Goal: Transaction & Acquisition: Purchase product/service

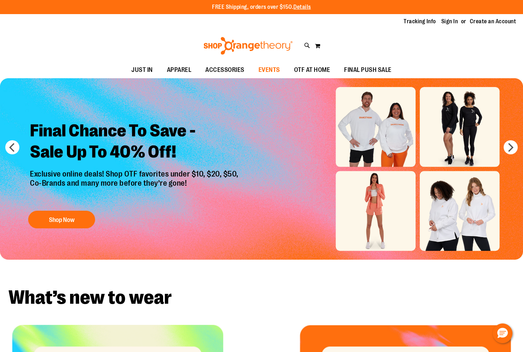
click at [266, 68] on span "EVENTS" at bounding box center [269, 70] width 21 height 16
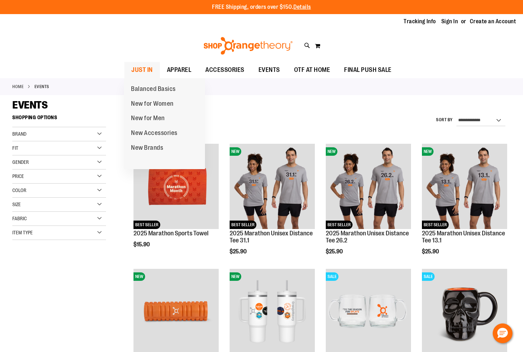
click at [146, 64] on span "JUST IN" at bounding box center [141, 70] width 21 height 16
click at [163, 104] on span "New for Women" at bounding box center [152, 104] width 43 height 9
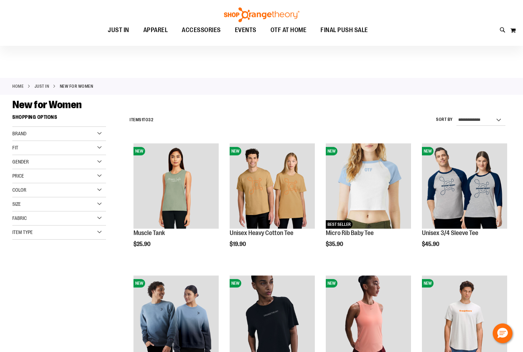
scroll to position [6, 0]
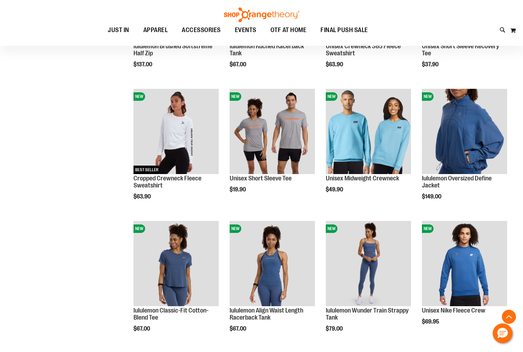
scroll to position [464, 0]
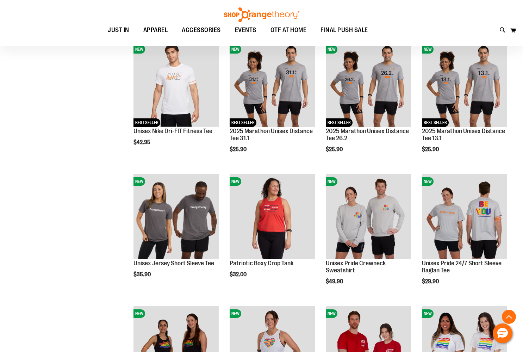
scroll to position [765, 0]
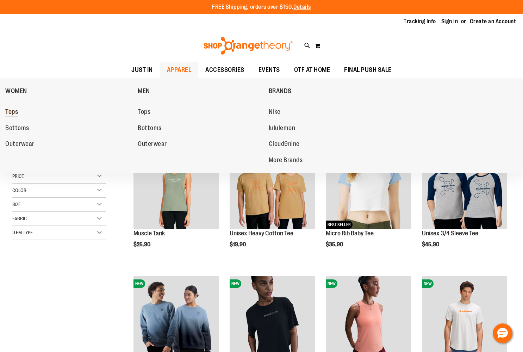
click at [12, 111] on span "Tops" at bounding box center [11, 112] width 13 height 9
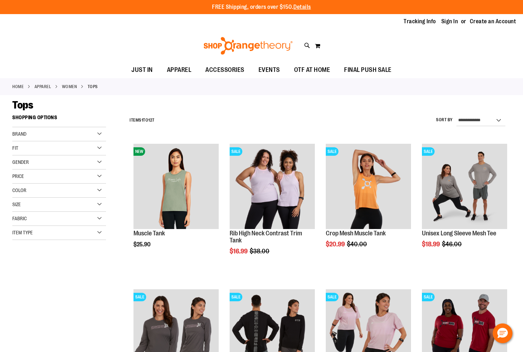
click at [100, 133] on div "Brand" at bounding box center [59, 134] width 94 height 14
click at [17, 149] on link "Nike" at bounding box center [56, 148] width 90 height 7
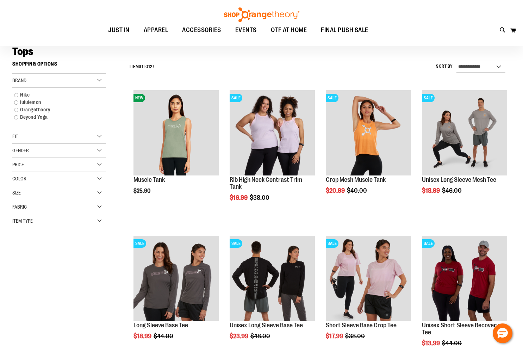
scroll to position [50, 0]
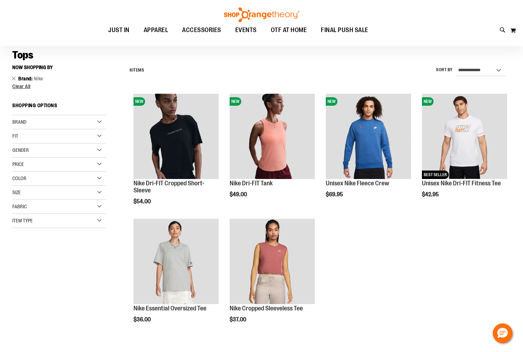
click at [28, 98] on div "Now Shopping by Brand Nike Remove This Item Clear All Shopping Options Brand" at bounding box center [59, 144] width 94 height 167
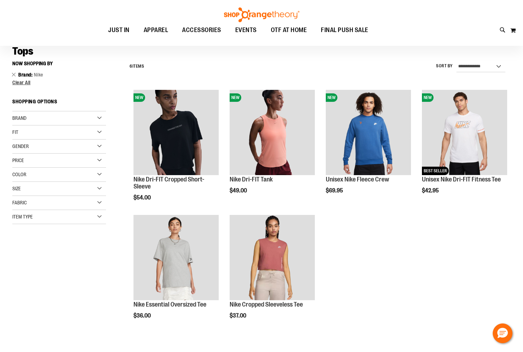
scroll to position [54, 0]
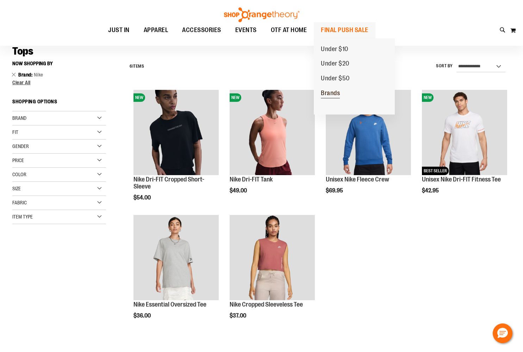
click at [331, 93] on span "Brands" at bounding box center [330, 94] width 19 height 9
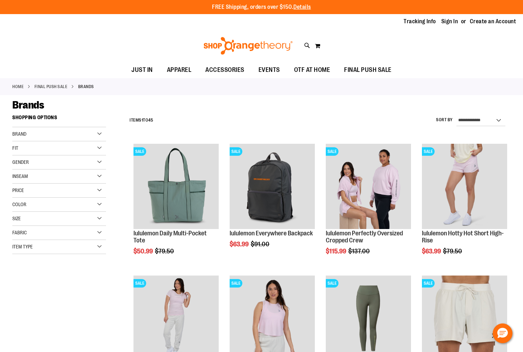
click at [99, 133] on div "Brand" at bounding box center [59, 134] width 94 height 14
click at [36, 162] on link "lululemon" at bounding box center [56, 163] width 90 height 7
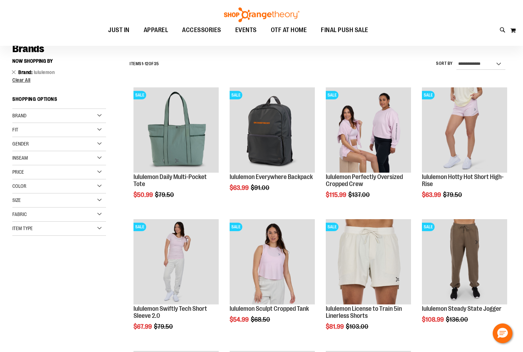
scroll to position [51, 0]
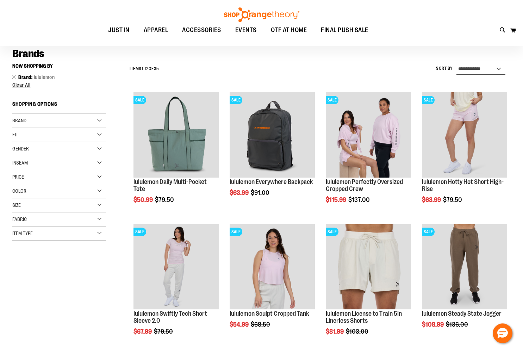
select select "*********"
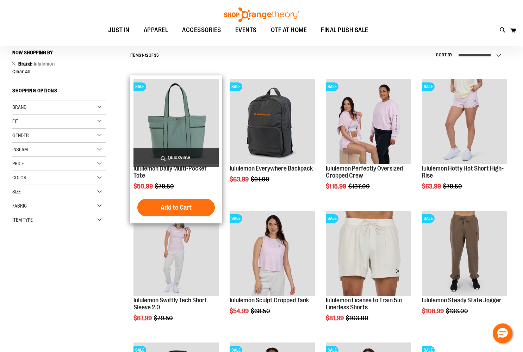
scroll to position [66, 0]
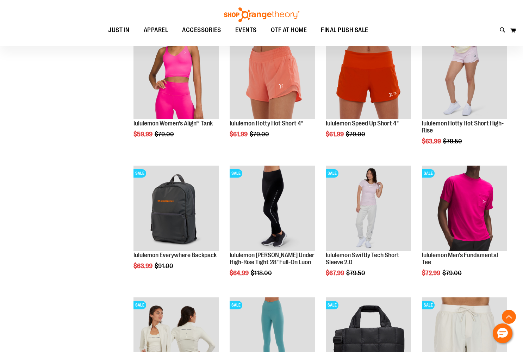
scroll to position [507, 0]
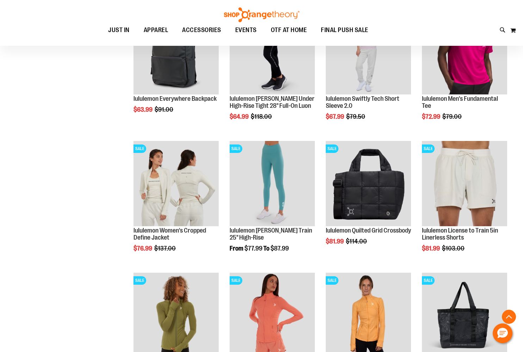
scroll to position [459, 0]
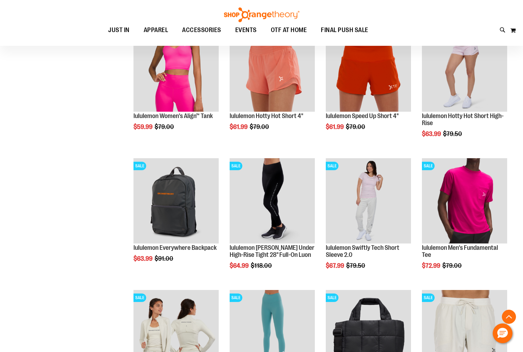
scroll to position [513, 0]
